Goal: Entertainment & Leisure: Consume media (video, audio)

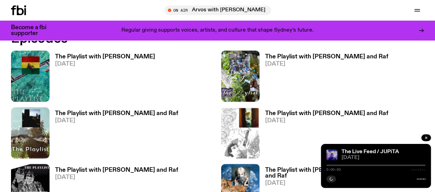
scroll to position [401, 0]
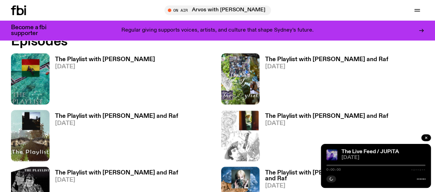
click at [0, 0] on span "Tune in live" at bounding box center [0, 0] width 0 height 0
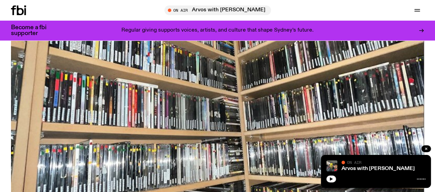
scroll to position [0, 0]
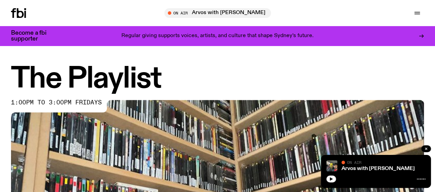
click at [0, 0] on div "Tune in live" at bounding box center [0, 0] width 0 height 0
click at [427, 180] on div "Arvos with Mateo Baskaran On Air On Air" at bounding box center [375, 171] width 110 height 33
click at [0, 0] on button "button" at bounding box center [0, 0] width 0 height 0
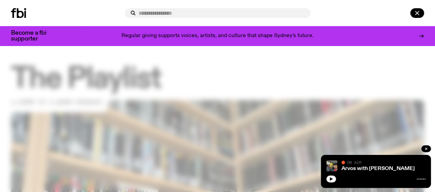
click at [218, 11] on input "text" at bounding box center [221, 13] width 166 height 6
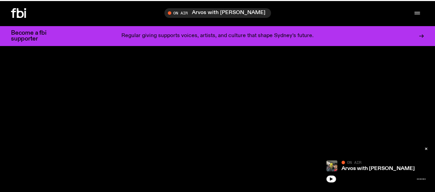
click at [0, 0] on circle "button" at bounding box center [0, 0] width 0 height 0
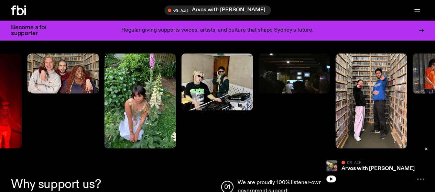
scroll to position [443, 0]
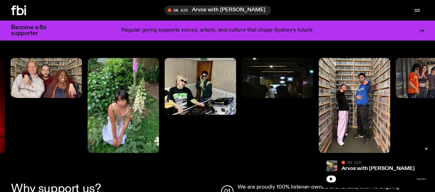
click at [125, 109] on img at bounding box center [122, 105] width 71 height 95
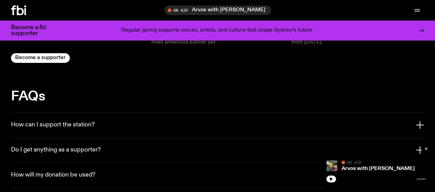
scroll to position [1073, 0]
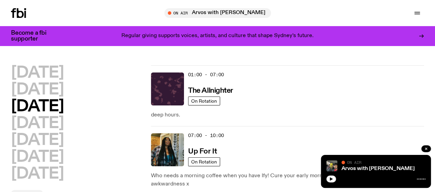
click at [0, 0] on link "Volunteer" at bounding box center [0, 0] width 0 height 0
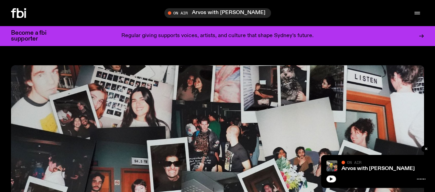
click at [0, 0] on icon "button" at bounding box center [0, 0] width 0 height 0
click at [0, 0] on link "Explore" at bounding box center [0, 0] width 0 height 0
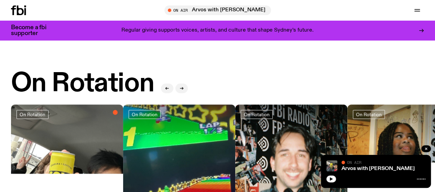
scroll to position [342, 0]
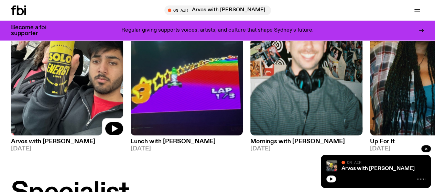
click at [32, 145] on h3 "Arvos with [PERSON_NAME]" at bounding box center [67, 142] width 112 height 6
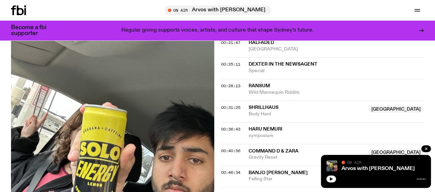
scroll to position [324, 0]
